Goal: Transaction & Acquisition: Purchase product/service

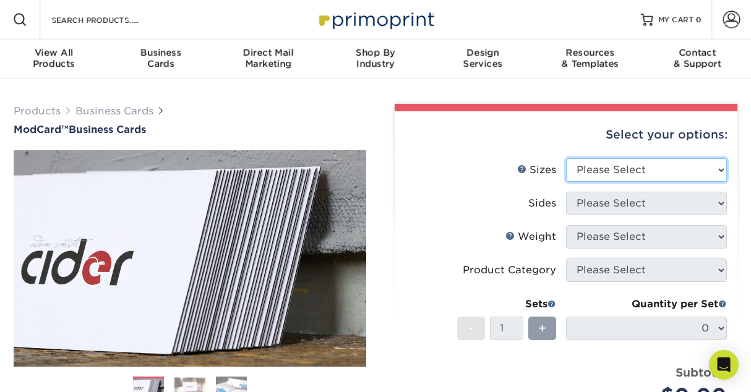
click at [610, 171] on select "Please Select 1.5" x 3.5" - Mini 1.75" x 3.5" - Mini 2" x 2" - Square 2" x 3" -…" at bounding box center [646, 169] width 161 height 23
select select "2.00x3.50"
click at [566, 158] on select "Please Select 1.5" x 3.5" - Mini 1.75" x 3.5" - Mini 2" x 2" - Square 2" x 3" -…" at bounding box center [646, 169] width 161 height 23
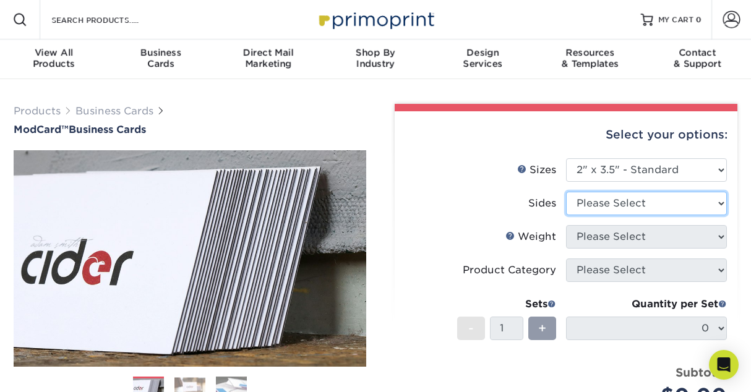
click at [640, 203] on select "Please Select Print Both Sides Print Front Only" at bounding box center [646, 203] width 161 height 23
select select "13abbda7-1d64-4f25-8bb2-c179b224825d"
click at [566, 192] on select "Please Select Print Both Sides Print Front Only" at bounding box center [646, 203] width 161 height 23
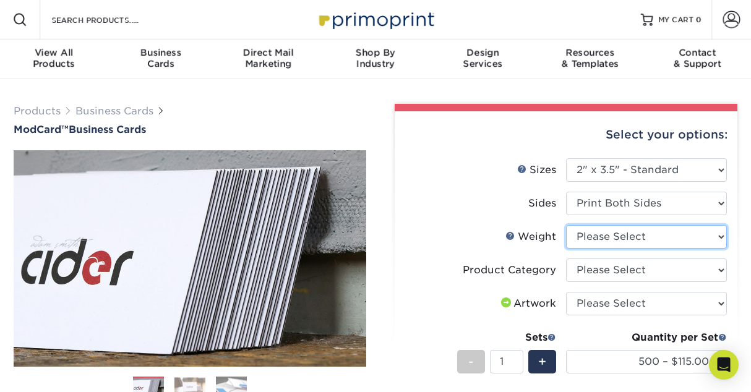
click at [641, 234] on select "Please Select 32PTUCBLK" at bounding box center [646, 236] width 161 height 23
select select "32PTUCBLK"
click at [566, 225] on select "Please Select 32PTUCBLK" at bounding box center [646, 236] width 161 height 23
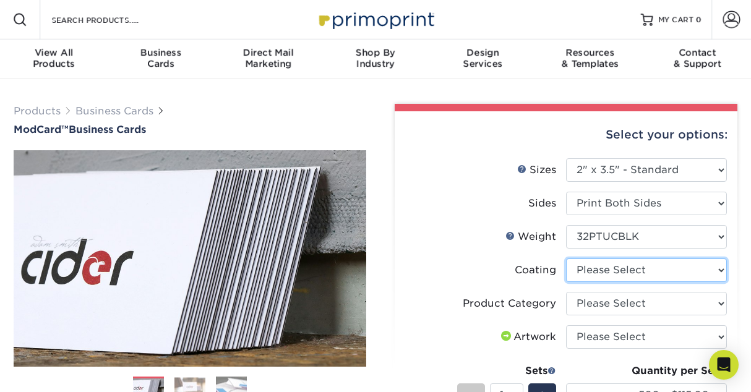
click at [633, 271] on select at bounding box center [646, 269] width 161 height 23
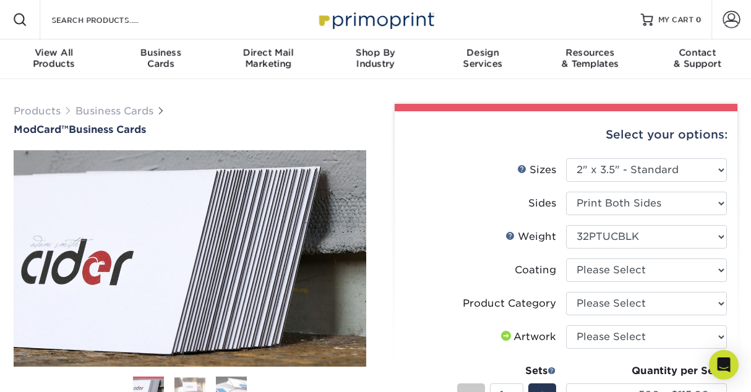
click at [509, 253] on li "Weight Help Weight Please Select 32PTUCBLK" at bounding box center [565, 241] width 321 height 33
click at [590, 300] on select "Please Select Business Cards" at bounding box center [646, 303] width 161 height 23
select select "3b5148f1-0588-4f88-a218-97bcfdce65c1"
click at [566, 292] on select "Please Select Business Cards" at bounding box center [646, 303] width 161 height 23
click at [622, 337] on select "Please Select I will upload files I need a design - $100" at bounding box center [646, 336] width 161 height 23
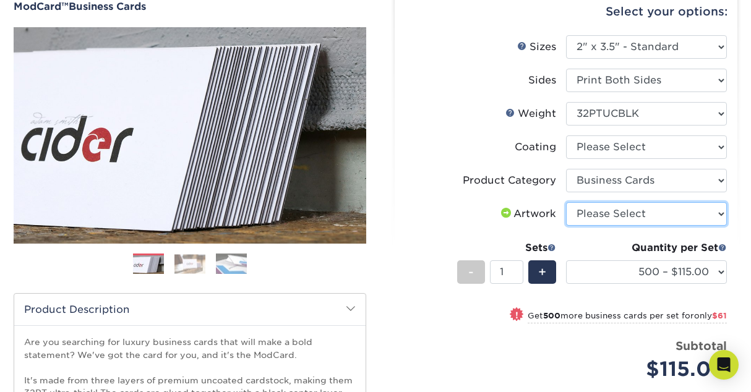
scroll to position [124, 0]
click at [588, 210] on select "Please Select I will upload files I need a design - $100" at bounding box center [646, 213] width 161 height 23
select select "upload"
click at [566, 202] on select "Please Select I will upload files I need a design - $100" at bounding box center [646, 213] width 161 height 23
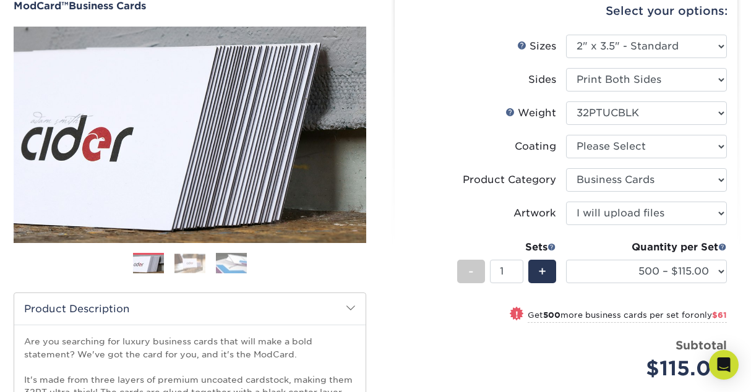
click at [440, 125] on li "Weight Help Weight Please Select 32PTUCBLK" at bounding box center [565, 117] width 321 height 33
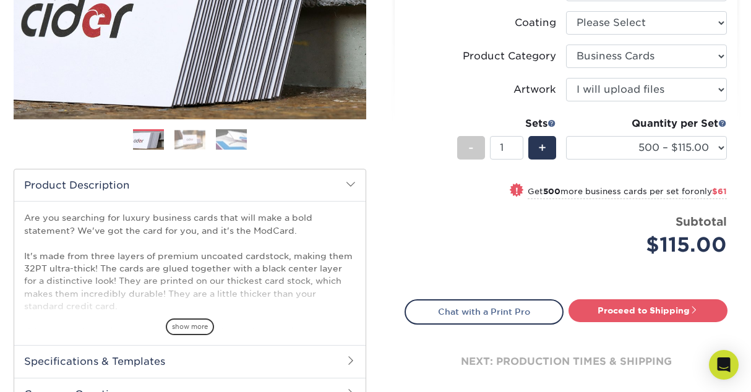
scroll to position [185, 0]
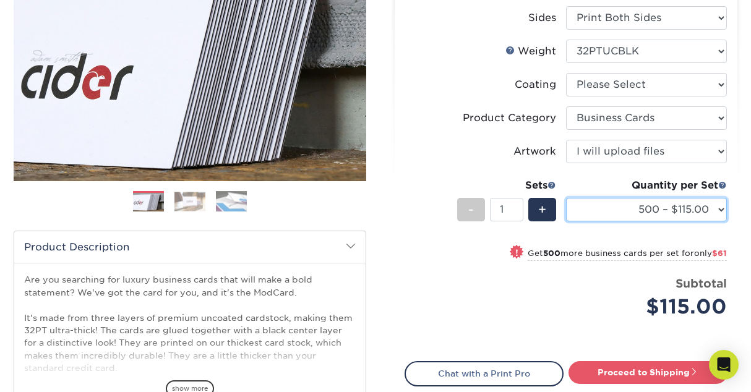
click at [612, 214] on select "500 – $115.00 1000 – $176.00" at bounding box center [646, 209] width 161 height 23
click at [481, 277] on div "Price per set $115.00" at bounding box center [485, 298] width 161 height 47
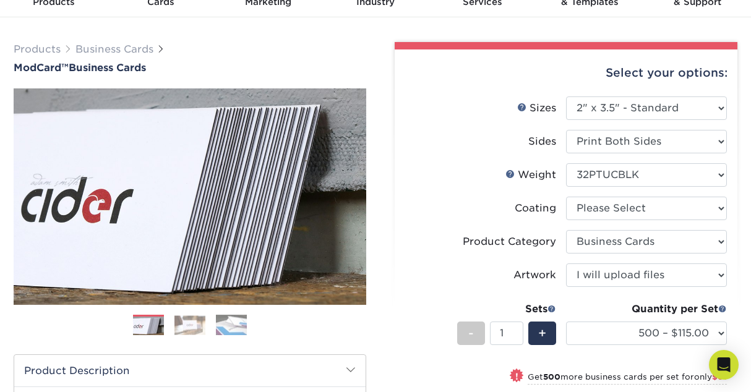
scroll to position [0, 0]
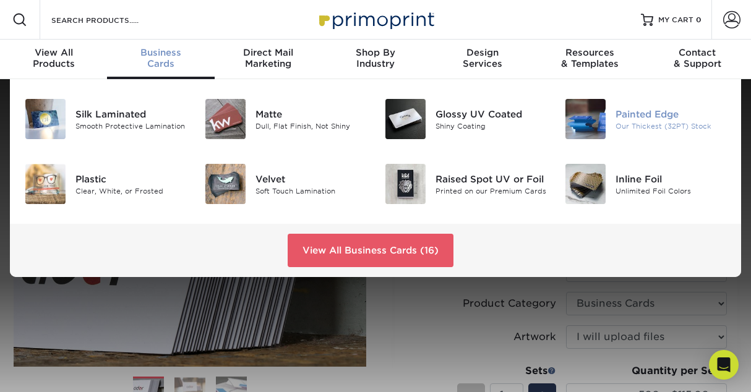
click at [585, 114] on img at bounding box center [585, 119] width 40 height 40
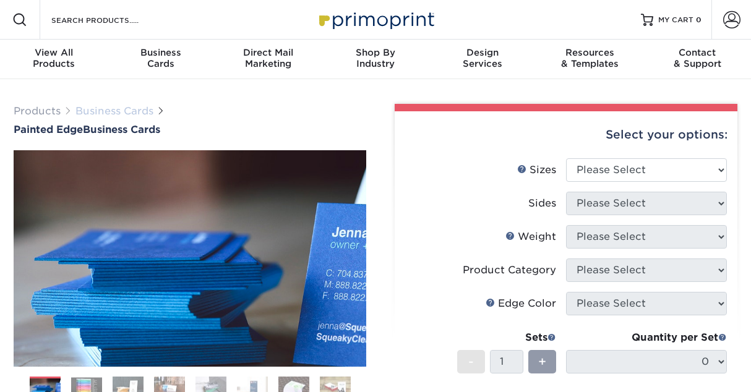
click at [95, 113] on link "Business Cards" at bounding box center [114, 111] width 78 height 12
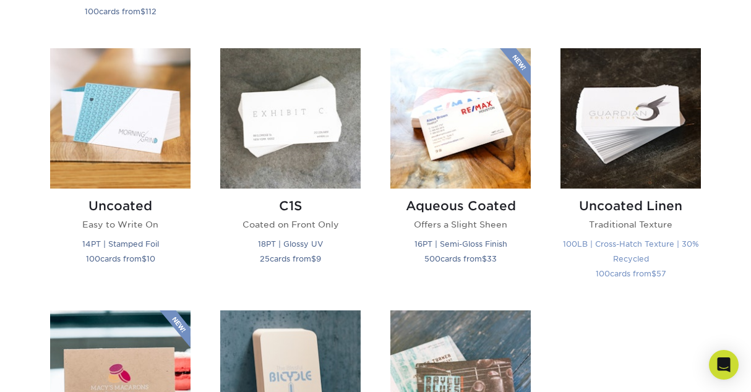
scroll to position [1298, 0]
